Goal: Communication & Community: Ask a question

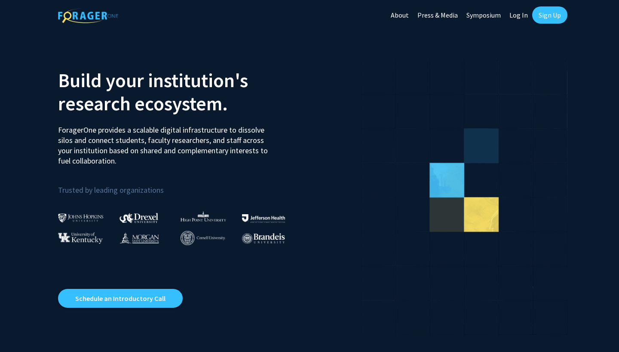
click at [517, 19] on link "Log In" at bounding box center [518, 15] width 27 height 30
select select
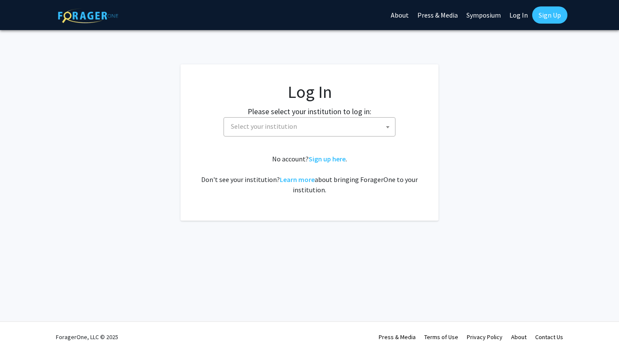
click at [336, 125] on span "Select your institution" at bounding box center [311, 127] width 168 height 18
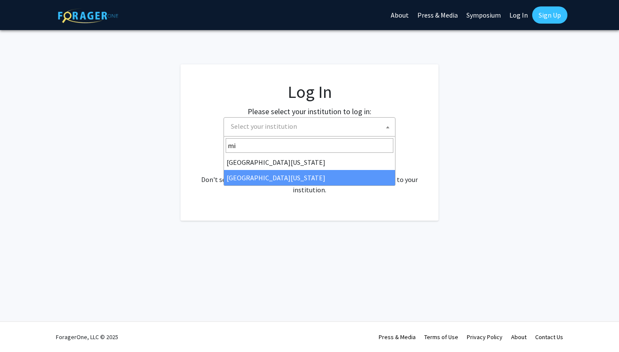
type input "mi"
select select "33"
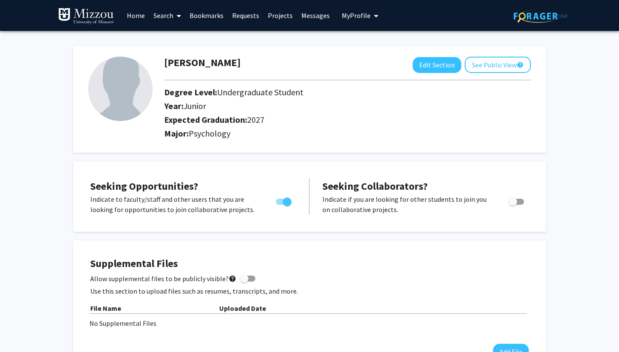
click at [178, 16] on icon at bounding box center [179, 15] width 4 height 7
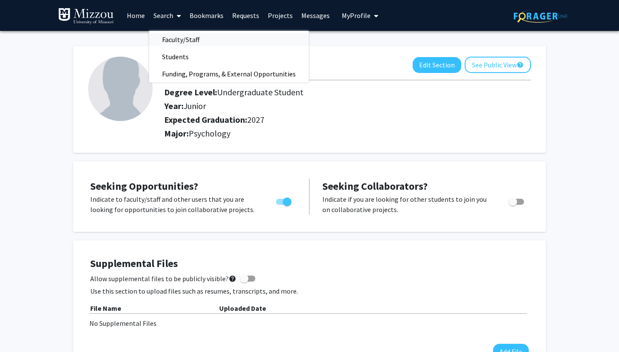
click at [179, 43] on span "Faculty/Staff" at bounding box center [180, 39] width 63 height 17
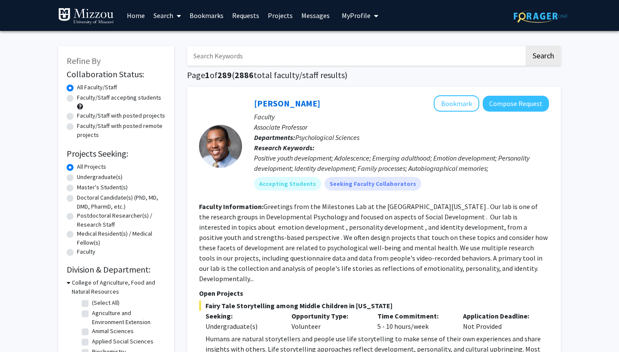
click at [223, 61] on input "Search Keywords" at bounding box center [355, 56] width 337 height 20
click at [543, 57] on button "Search" at bounding box center [543, 56] width 35 height 20
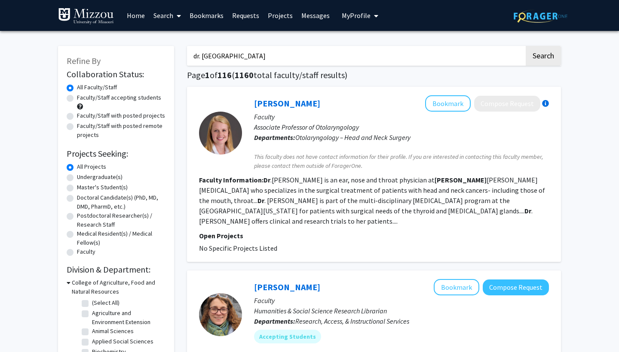
click at [543, 57] on button "Search" at bounding box center [543, 56] width 35 height 20
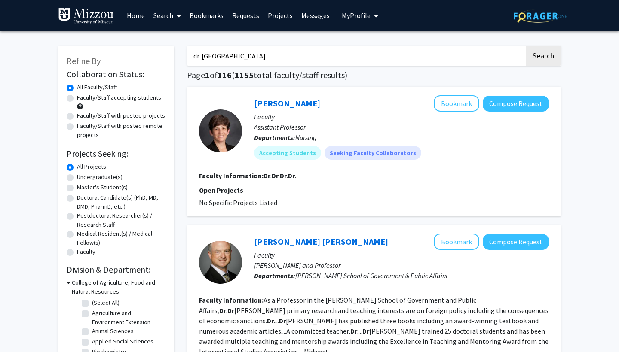
click at [217, 59] on input "dr. [GEOGRAPHIC_DATA]" at bounding box center [355, 56] width 337 height 20
type input "[PERSON_NAME]"
click at [543, 57] on button "Search" at bounding box center [543, 56] width 35 height 20
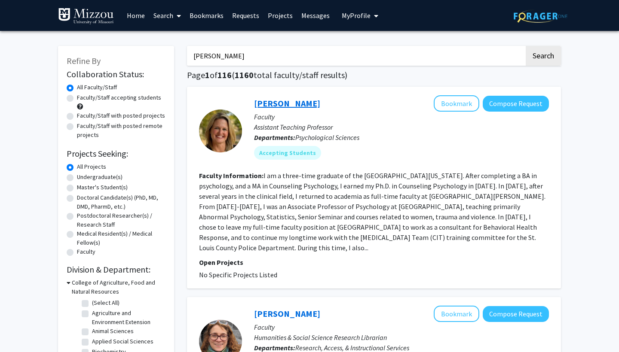
click at [278, 102] on link "[PERSON_NAME]" at bounding box center [287, 103] width 66 height 11
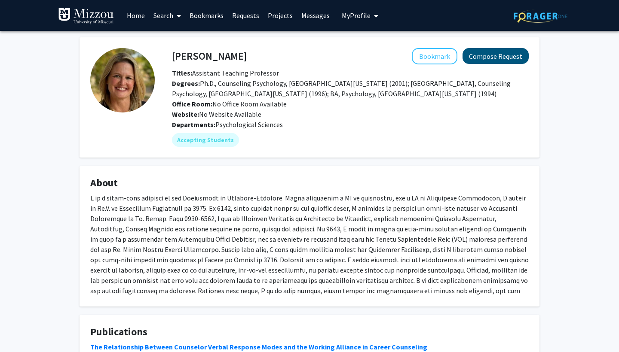
click at [484, 57] on button "Compose Request" at bounding box center [495, 56] width 66 height 16
click at [490, 61] on button "Compose Request" at bounding box center [495, 56] width 66 height 16
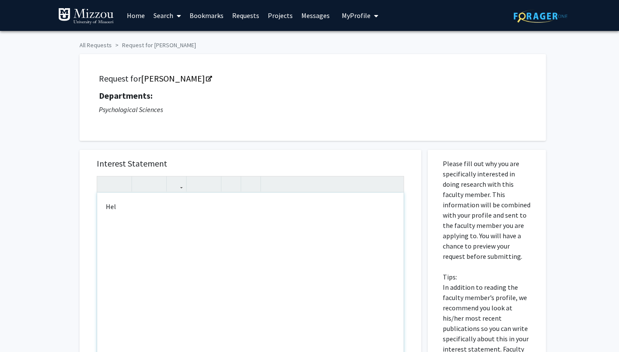
type textarea "H"
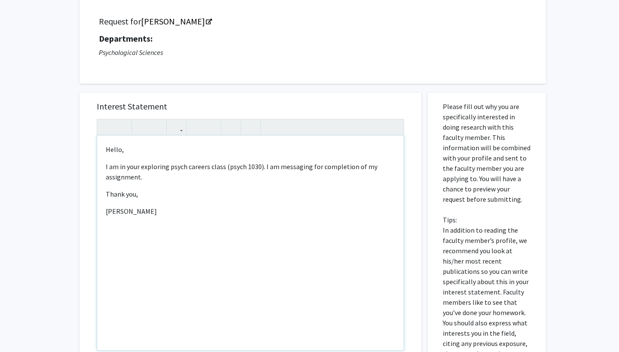
scroll to position [57, 0]
type textarea "<p>Hello,</p><p>I am in your exploring psych careers class (psych 1030). I am m…"
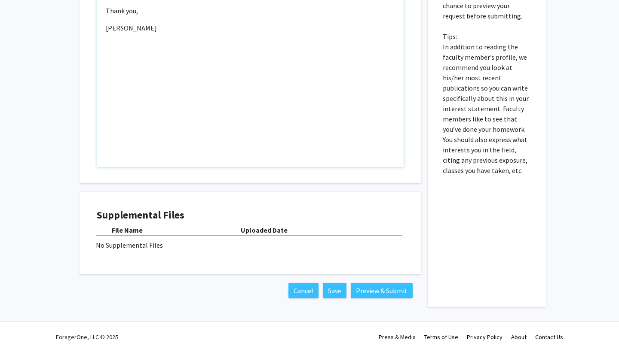
scroll to position [242, 0]
click at [405, 288] on button "Preview & Submit" at bounding box center [382, 290] width 62 height 15
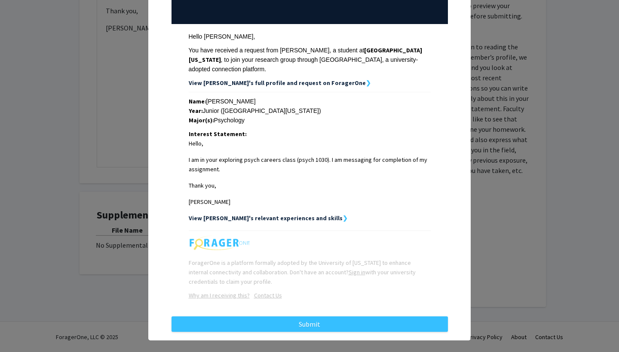
scroll to position [105, 0]
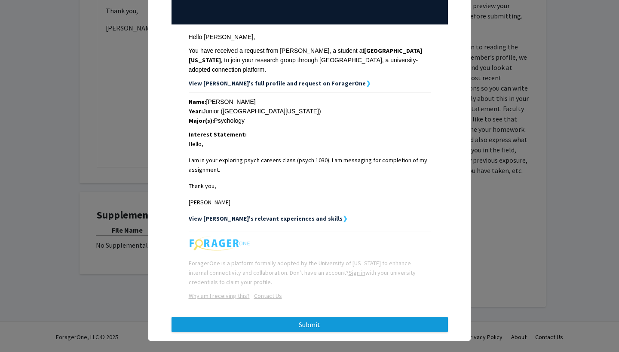
click at [293, 317] on button "Submit" at bounding box center [309, 324] width 276 height 15
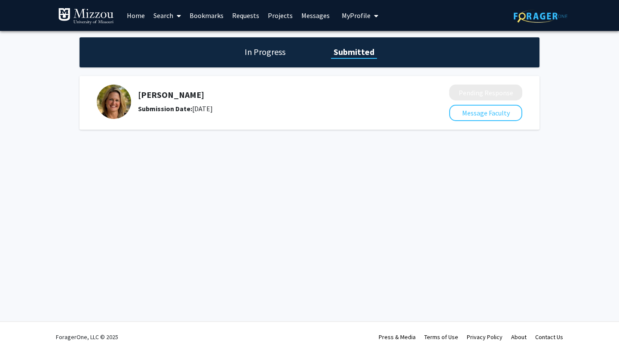
click at [166, 18] on link "Search" at bounding box center [167, 15] width 36 height 30
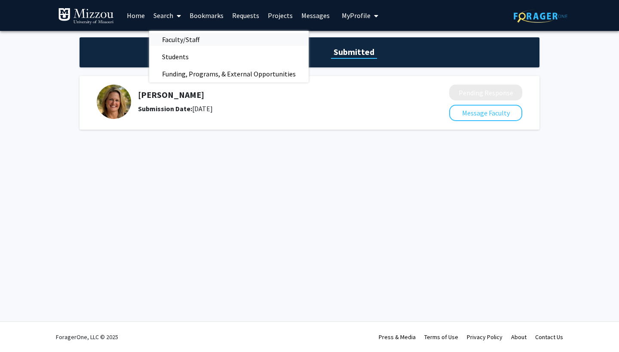
click at [219, 44] on link "Faculty/Staff" at bounding box center [228, 39] width 159 height 13
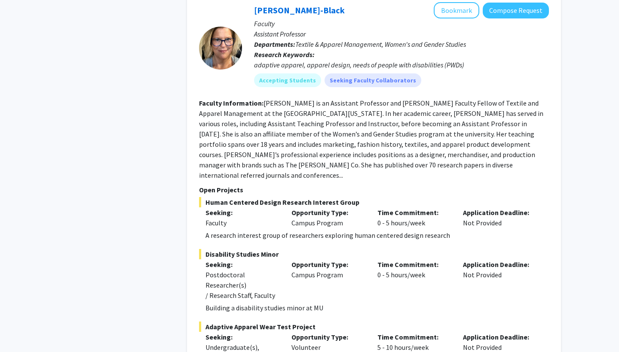
scroll to position [702, 0]
